Goal: Task Accomplishment & Management: Complete application form

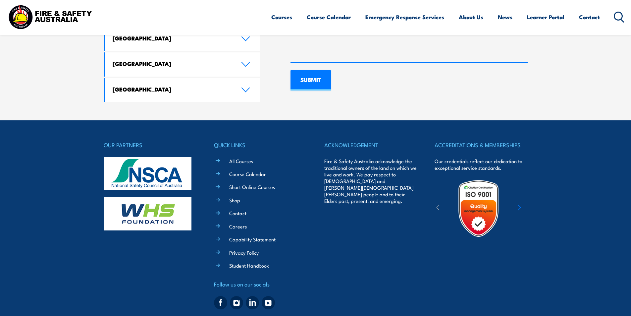
scroll to position [501, 0]
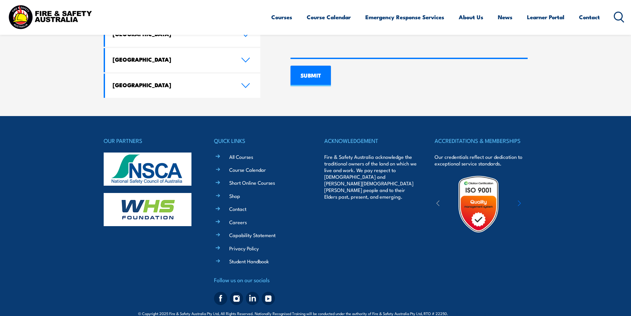
click at [324, 229] on div "OUR PARTNERS QUICK LINKS All Courses Course Calendar Short Online Courses Shop …" at bounding box center [316, 222] width 424 height 172
click at [229, 204] on li "Contact" at bounding box center [265, 208] width 83 height 8
click at [232, 205] on link "Contact" at bounding box center [237, 208] width 17 height 7
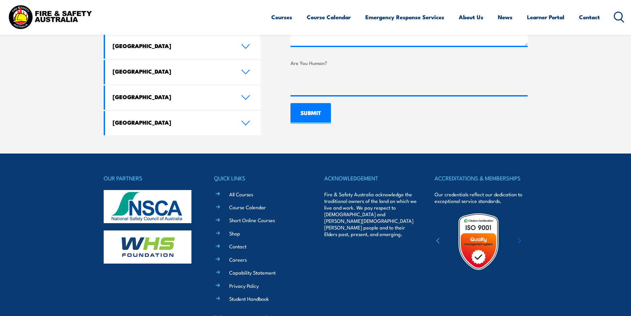
scroll to position [501, 0]
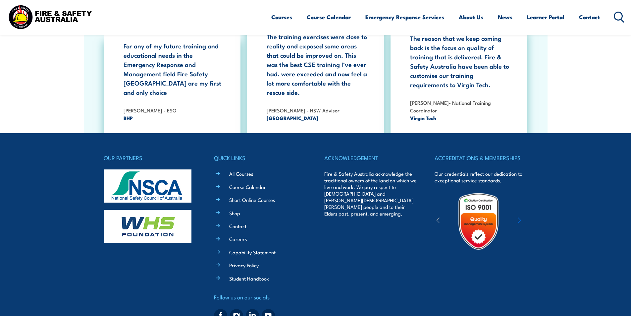
scroll to position [1212, 0]
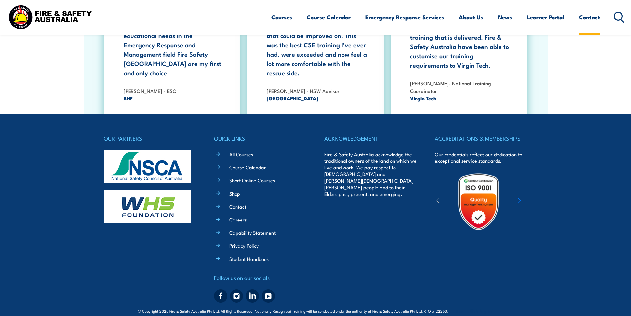
click at [584, 16] on link "Contact" at bounding box center [589, 17] width 21 height 18
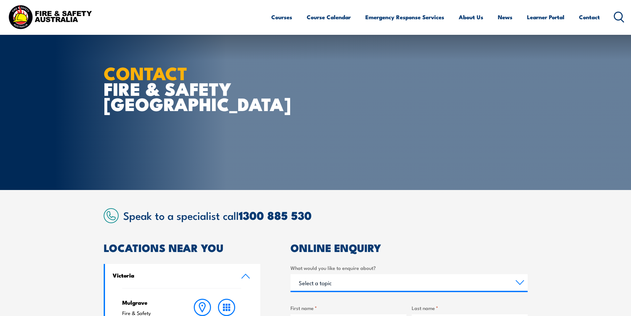
scroll to position [166, 0]
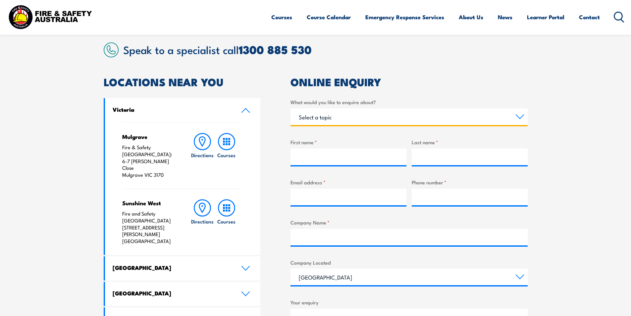
click at [349, 114] on select "Select a topic Training Emergency Response Services General Enquiry" at bounding box center [409, 116] width 237 height 17
select select "General Enquiry"
click at [291, 108] on select "Select a topic Training Emergency Response Services General Enquiry" at bounding box center [409, 116] width 237 height 17
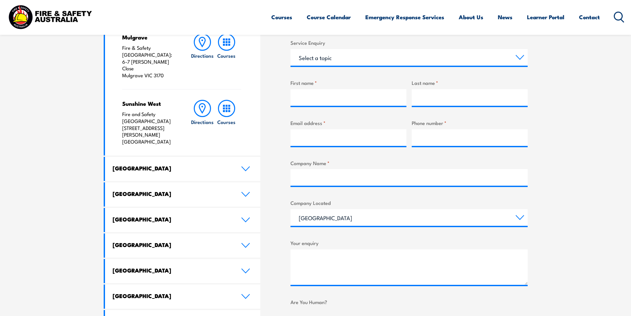
scroll to position [199, 0]
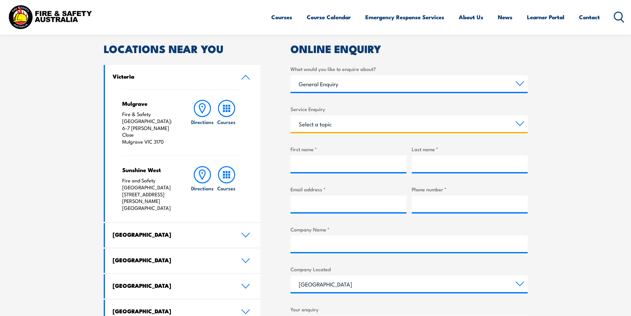
click at [330, 125] on select "Select a topic Assistance in completing an online enrolment booking Request a c…" at bounding box center [409, 123] width 237 height 17
select select "Pay an invoice or obtain a copy of an invoice"
click at [291, 115] on select "Select a topic Assistance in completing an online enrolment booking Request a c…" at bounding box center [409, 123] width 237 height 17
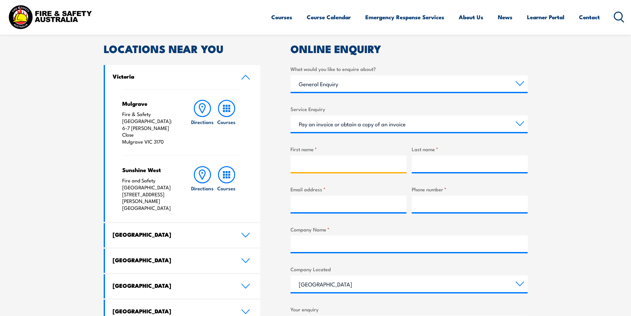
click at [335, 166] on input "First name *" at bounding box center [349, 163] width 116 height 17
type input "[PERSON_NAME]"
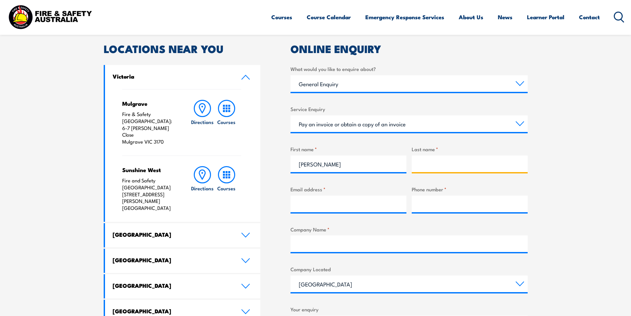
click at [443, 163] on input "Last name *" at bounding box center [470, 163] width 116 height 17
type input "[PERSON_NAME]"
click at [321, 203] on input "Email address *" at bounding box center [349, 203] width 116 height 17
paste input "[PERSON_NAME][EMAIL_ADDRESS][DOMAIN_NAME]"
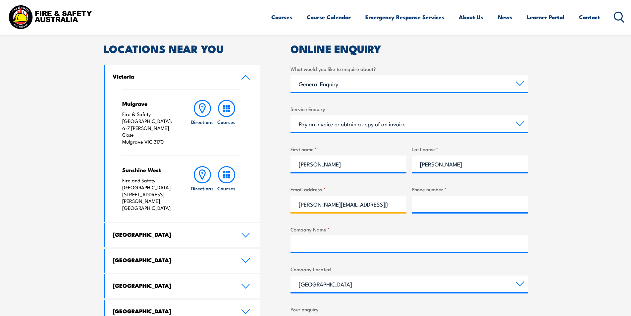
click at [299, 206] on input "[PERSON_NAME][EMAIL_ADDRESS][DOMAIN_NAME]" at bounding box center [349, 203] width 116 height 17
type input "[PERSON_NAME][EMAIL_ADDRESS][DOMAIN_NAME]"
click at [442, 206] on input "Phone number *" at bounding box center [470, 203] width 116 height 17
paste input "8373 4900"
click at [418, 204] on input "8373 4900" at bounding box center [470, 203] width 116 height 17
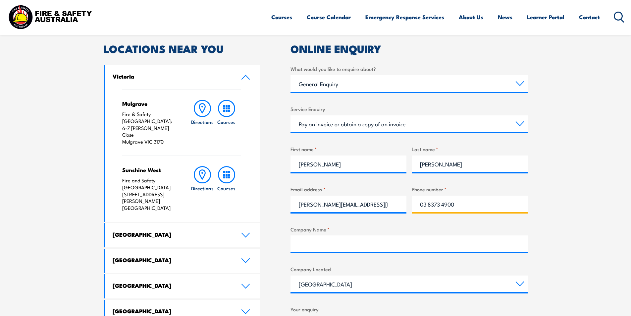
type input "03 8373 4900"
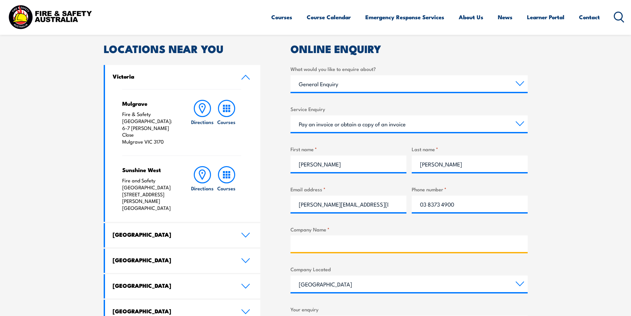
click at [339, 250] on input "Company Name *" at bounding box center [409, 243] width 237 height 17
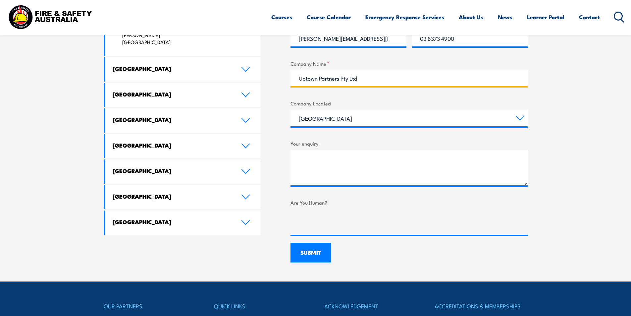
type input "Uptown Partners Pty Ltd"
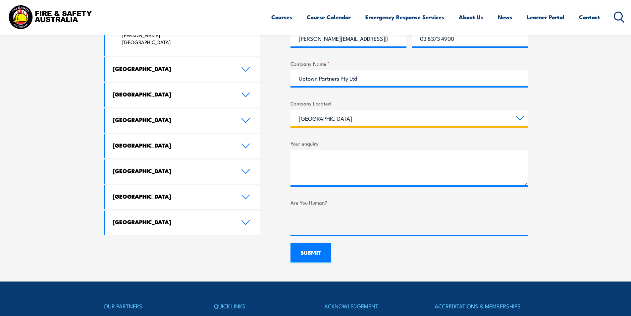
click at [328, 120] on select "[GEOGRAPHIC_DATA] [GEOGRAPHIC_DATA] [GEOGRAPHIC_DATA] [GEOGRAPHIC_DATA] [GEOGRA…" at bounding box center [409, 118] width 237 height 17
select select "Victoria"
click at [291, 110] on select "[GEOGRAPHIC_DATA] [GEOGRAPHIC_DATA] [GEOGRAPHIC_DATA] [GEOGRAPHIC_DATA] [GEOGRA…" at bounding box center [409, 118] width 237 height 17
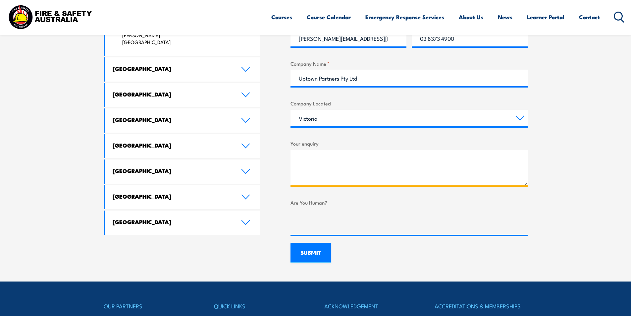
click at [316, 152] on textarea "Your enquiry" at bounding box center [409, 167] width 237 height 35
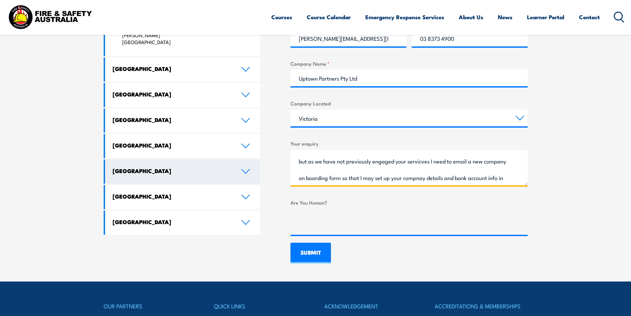
scroll to position [0, 0]
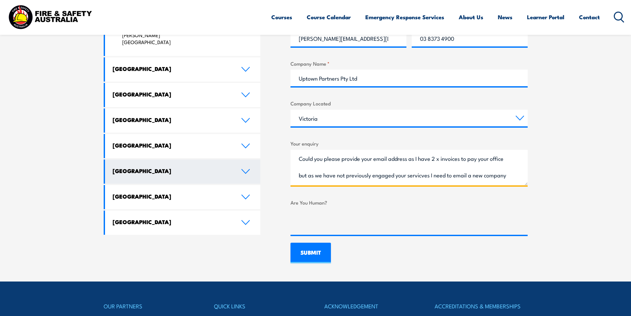
drag, startPoint x: 365, startPoint y: 183, endPoint x: 258, endPoint y: 152, distance: 111.7
click at [258, 152] on div "LOCATIONS NEAR YOU [GEOGRAPHIC_DATA][PERSON_NAME] Fire & Safety [GEOGRAPHIC_DAT…" at bounding box center [316, 70] width 424 height 385
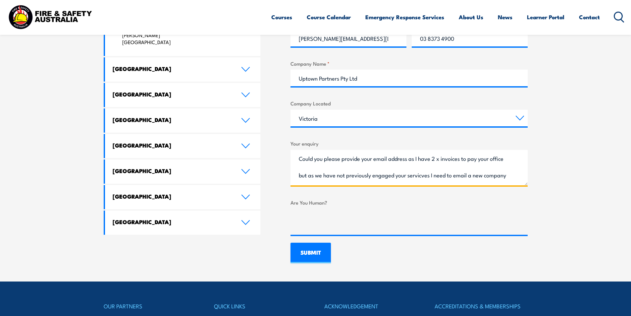
click at [427, 174] on textarea "Could you please provide your email address as I have 2 x invoices to pay your …" at bounding box center [409, 167] width 237 height 35
click at [501, 179] on textarea "Could you please provide your email address as I have 2 x invoices to pay your …" at bounding box center [409, 167] width 237 height 35
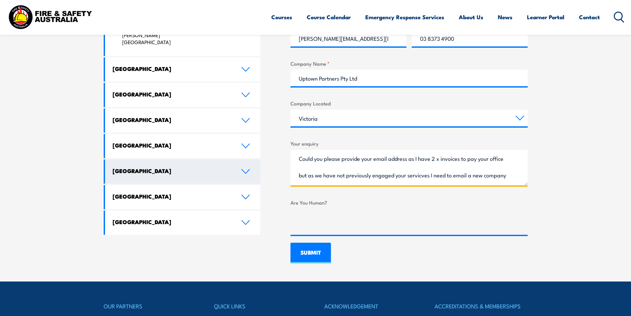
drag, startPoint x: 504, startPoint y: 180, endPoint x: 237, endPoint y: 137, distance: 270.3
click at [237, 137] on div "LOCATIONS NEAR YOU [GEOGRAPHIC_DATA][PERSON_NAME] Fire & Safety [GEOGRAPHIC_DAT…" at bounding box center [316, 70] width 424 height 385
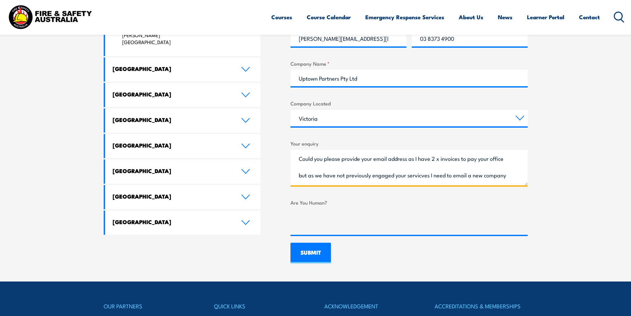
type textarea "company on boarding form so that I may set up your compnay details and bank acc…"
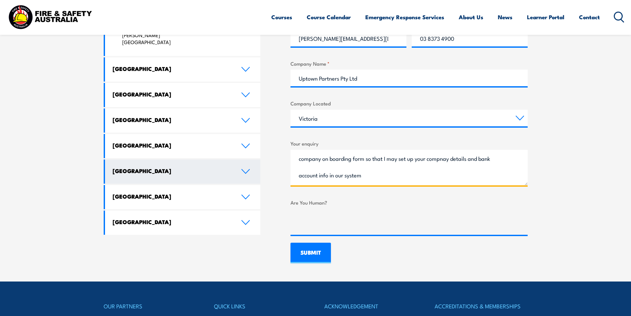
drag, startPoint x: 368, startPoint y: 175, endPoint x: 187, endPoint y: 149, distance: 183.4
click at [187, 149] on div "LOCATIONS NEAR YOU [GEOGRAPHIC_DATA][PERSON_NAME] Fire & Safety [GEOGRAPHIC_DAT…" at bounding box center [316, 70] width 424 height 385
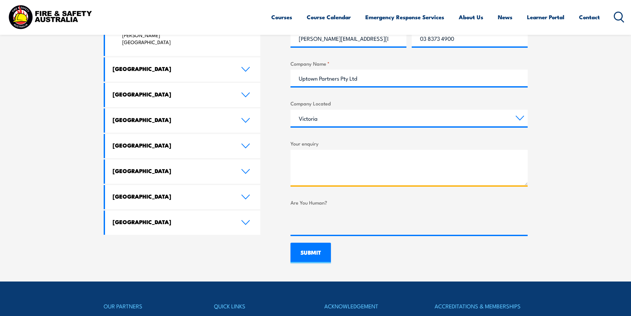
paste textarea "Could you please provide your email address? I have two invoices to pay to your…"
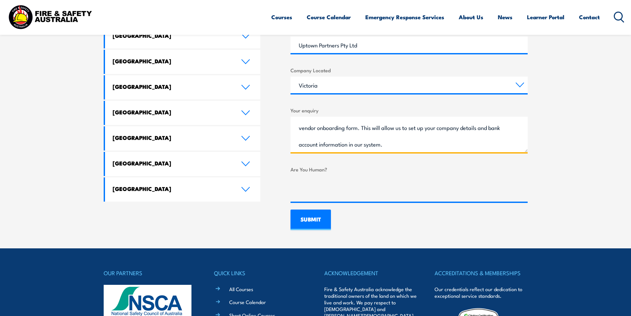
type textarea "Could you please provide your email address? I have two invoices to pay to your…"
click at [319, 226] on input "SUBMIT" at bounding box center [311, 219] width 40 height 21
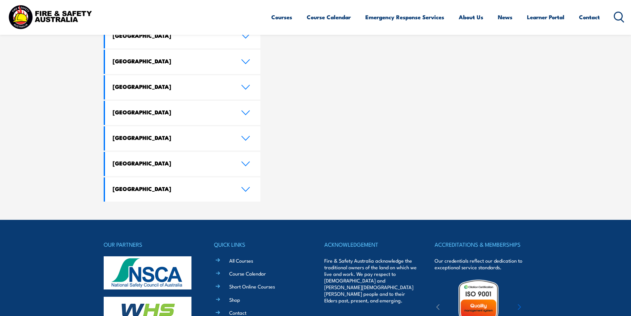
scroll to position [0, 0]
